Goal: Book appointment/travel/reservation

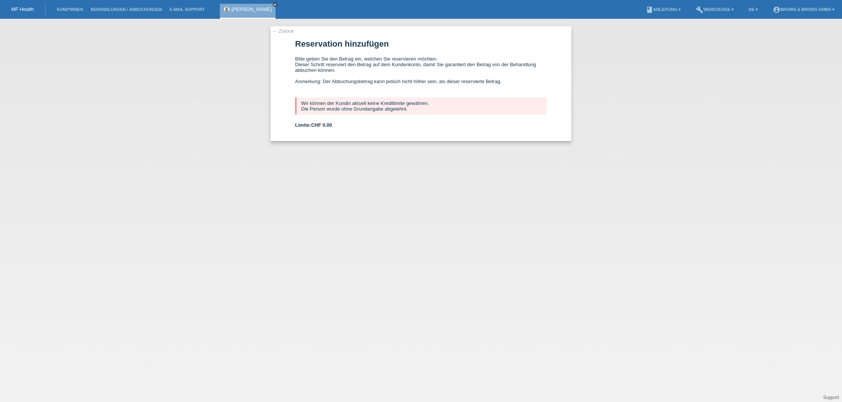
click at [280, 30] on link "← Zurück" at bounding box center [282, 31] width 21 height 6
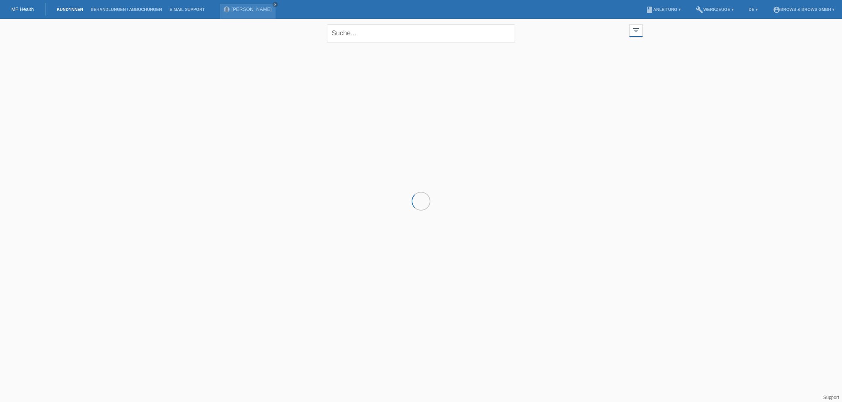
click at [74, 12] on li "Kund*innen" at bounding box center [70, 9] width 34 height 19
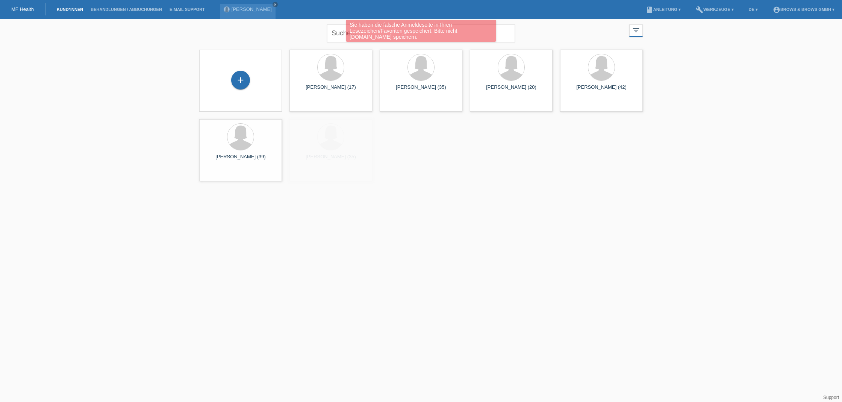
click at [75, 11] on link "Kund*innen" at bounding box center [70, 9] width 34 height 5
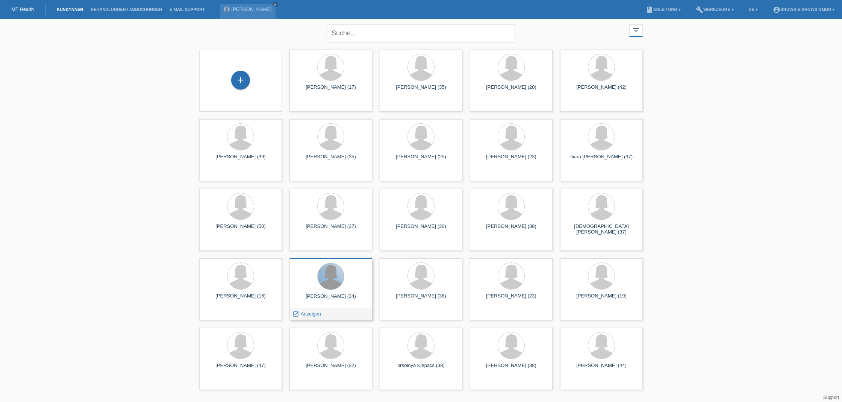
click at [340, 282] on div at bounding box center [330, 276] width 26 height 26
click at [314, 314] on span "Anzeigen" at bounding box center [311, 314] width 20 height 6
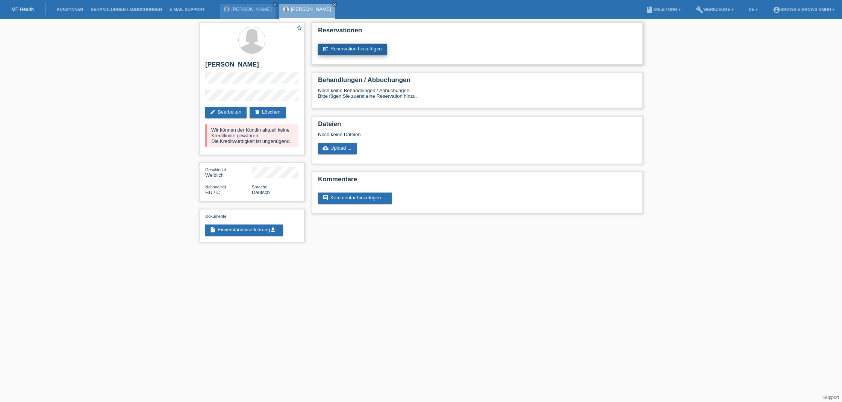
click at [348, 47] on link "post_add Reservation hinzufügen" at bounding box center [352, 49] width 69 height 11
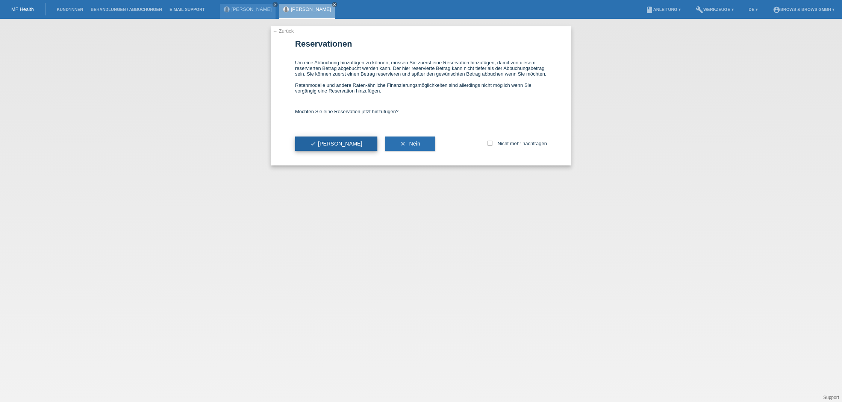
click at [321, 147] on span "check Ja" at bounding box center [336, 144] width 52 height 6
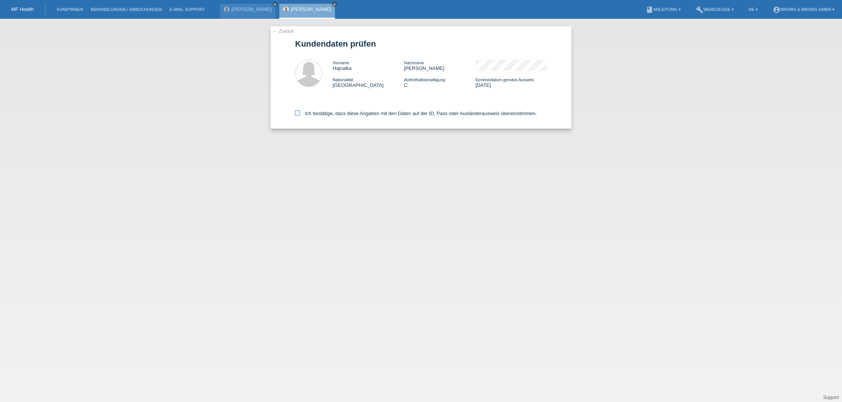
click at [296, 113] on icon at bounding box center [297, 112] width 5 height 5
click at [296, 113] on input "Ich bestätige, dass diese Angaben mit den Daten auf der ID, Pass oder Ausländer…" at bounding box center [297, 112] width 5 height 5
checkbox input "true"
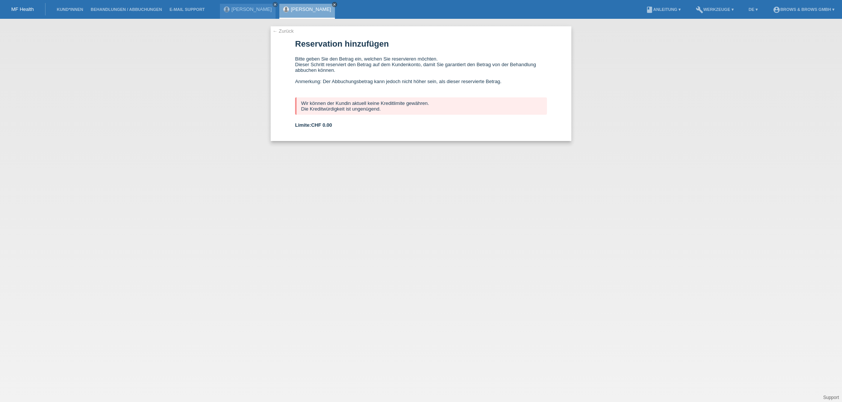
click at [333, 4] on icon "close" at bounding box center [335, 5] width 4 height 4
